Goal: Find specific page/section: Find specific page/section

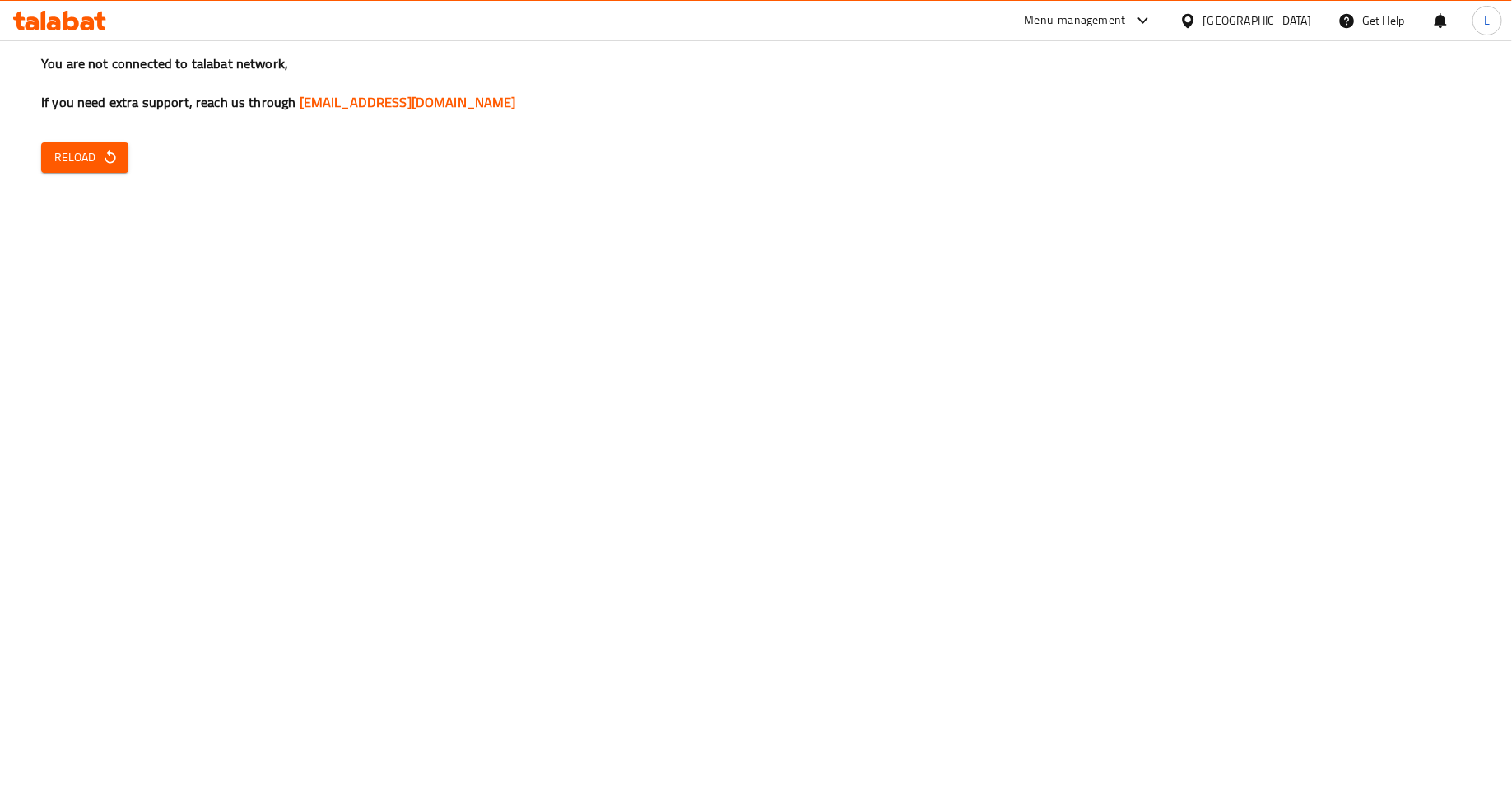
drag, startPoint x: 0, startPoint y: 0, endPoint x: 474, endPoint y: 314, distance: 568.6
click at [474, 314] on div "You are not connected to talabat network, If you need extra support, reach us t…" at bounding box center [756, 393] width 1512 height 786
click at [121, 150] on button "Reload" at bounding box center [85, 158] width 87 height 31
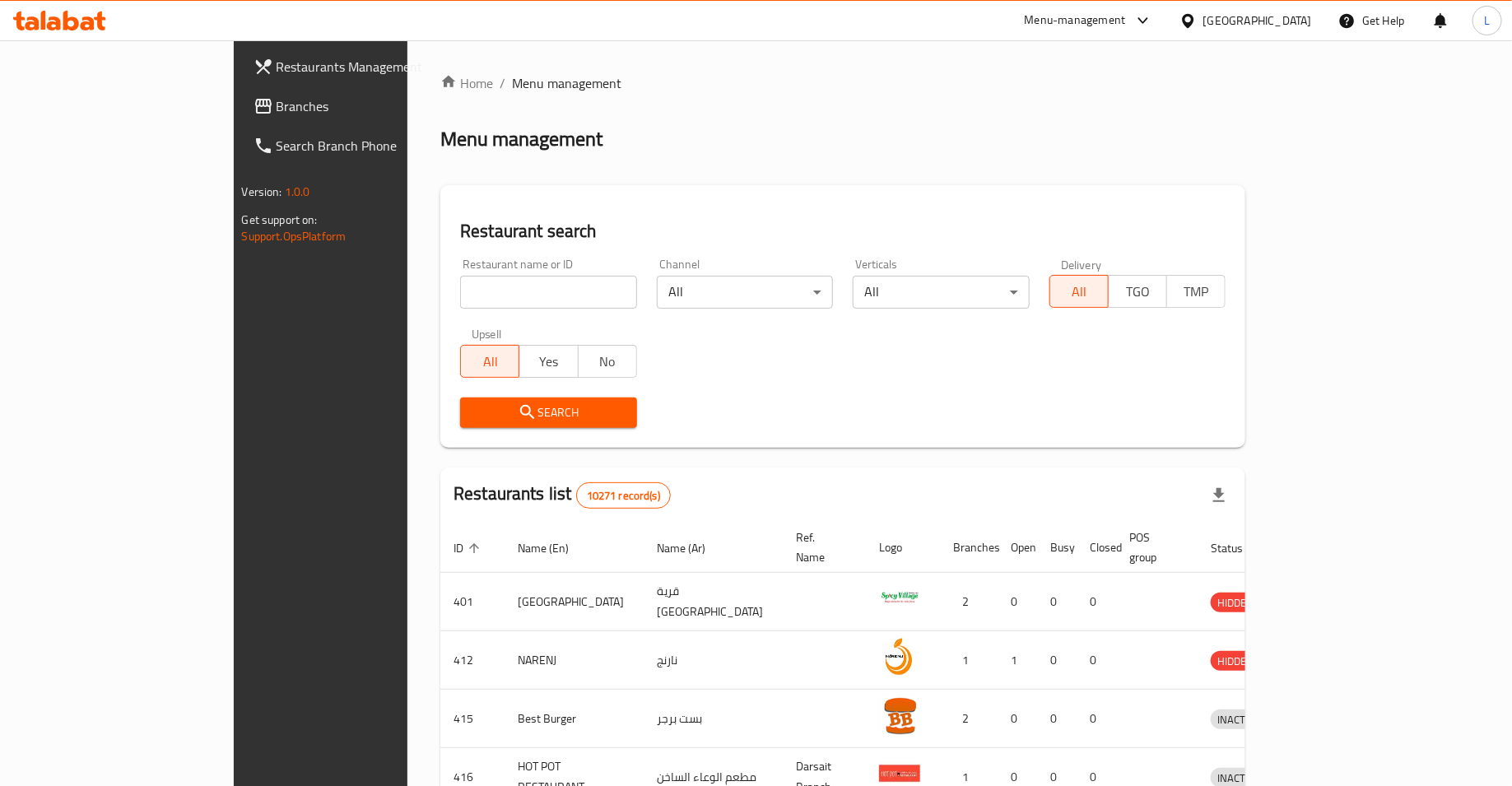
click at [508, 298] on input "search" at bounding box center [548, 292] width 177 height 33
type input "allo pizza"
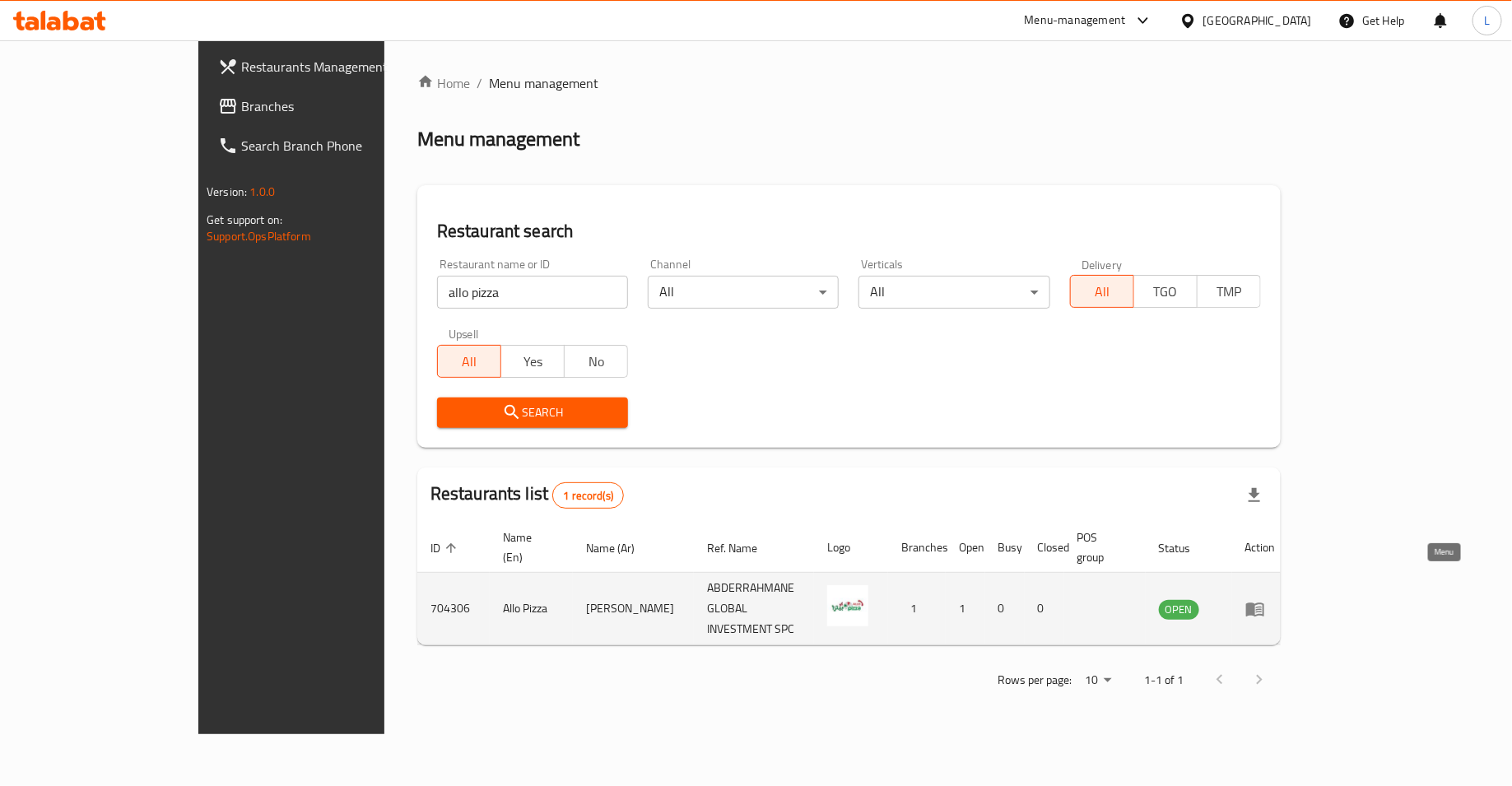
click at [1265, 599] on icon "enhanced table" at bounding box center [1255, 608] width 20 height 20
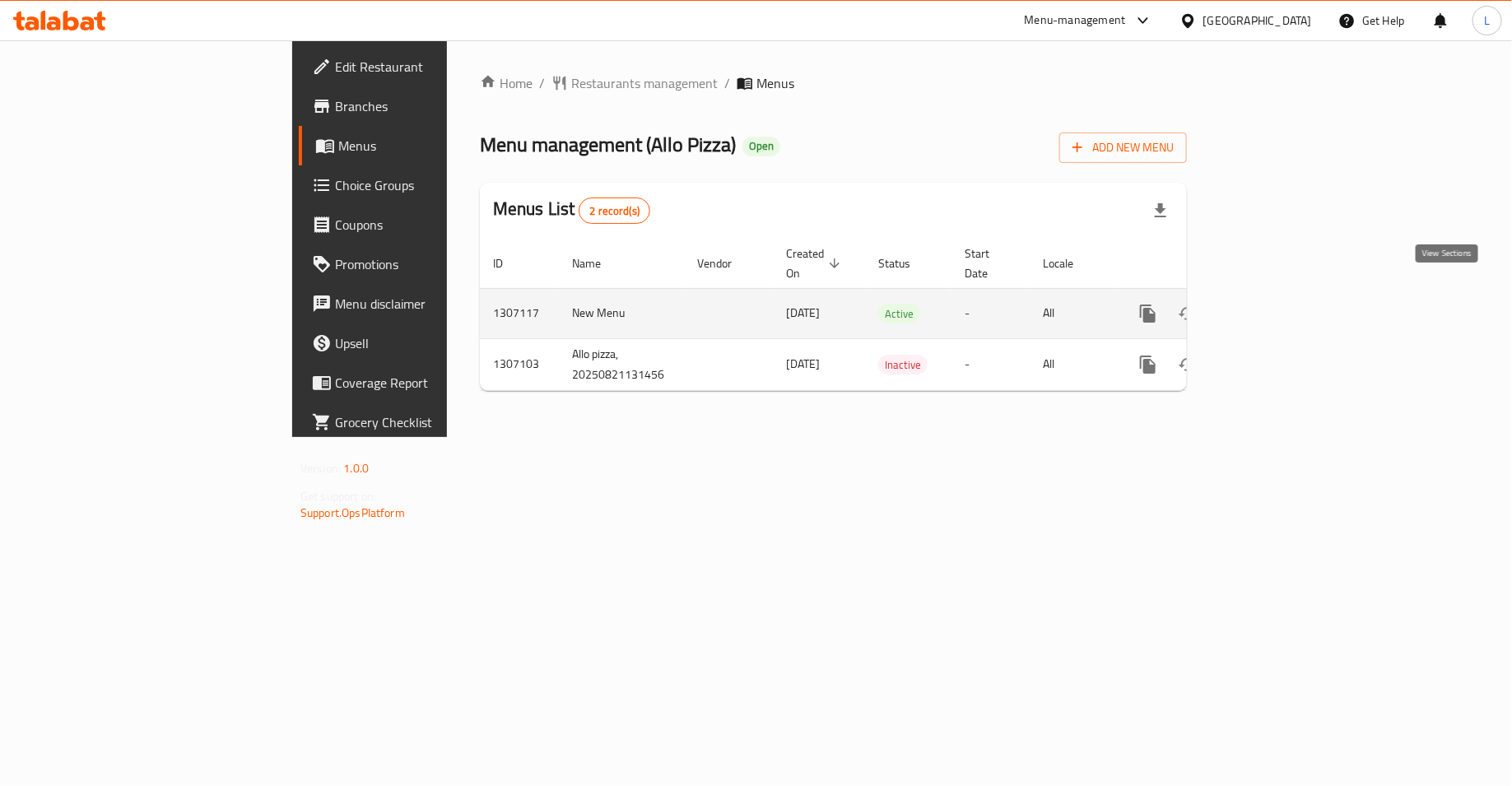
click at [1276, 303] on icon "enhanced table" at bounding box center [1266, 313] width 20 height 20
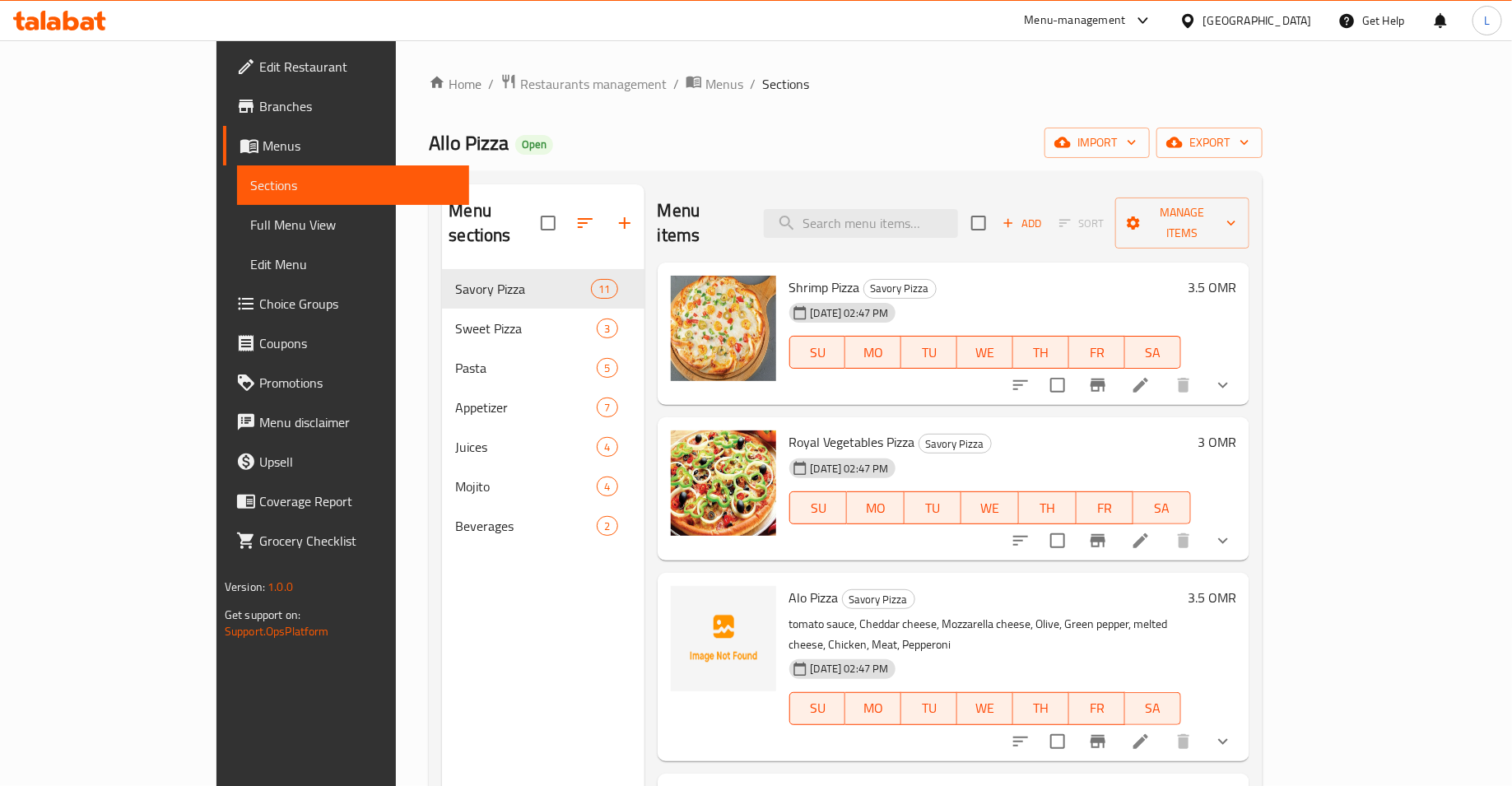
click at [259, 113] on span "Branches" at bounding box center [357, 106] width 197 height 20
